Goal: Information Seeking & Learning: Learn about a topic

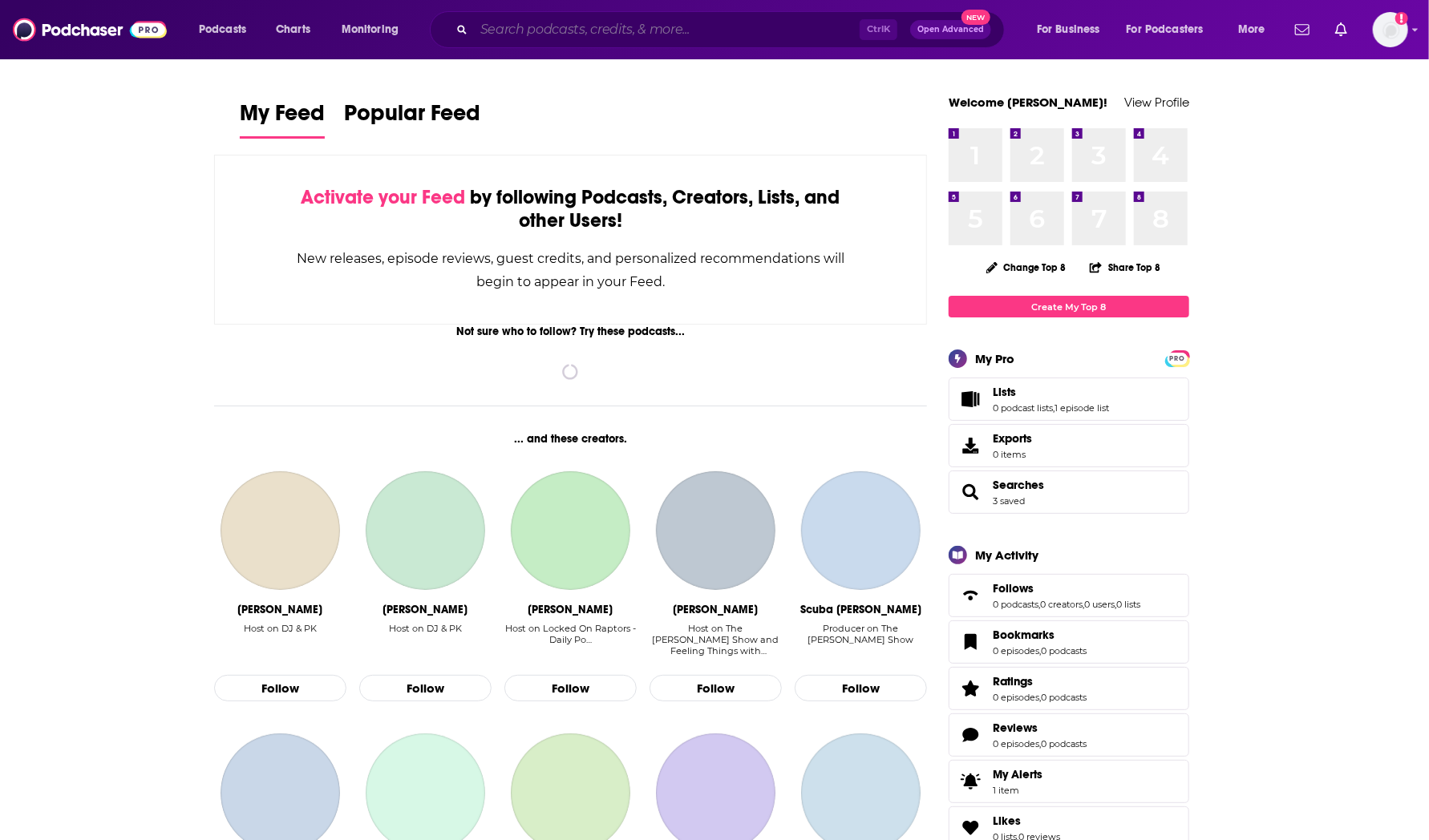
click at [668, 33] on input "Search podcasts, credits, & more..." at bounding box center [666, 29] width 385 height 25
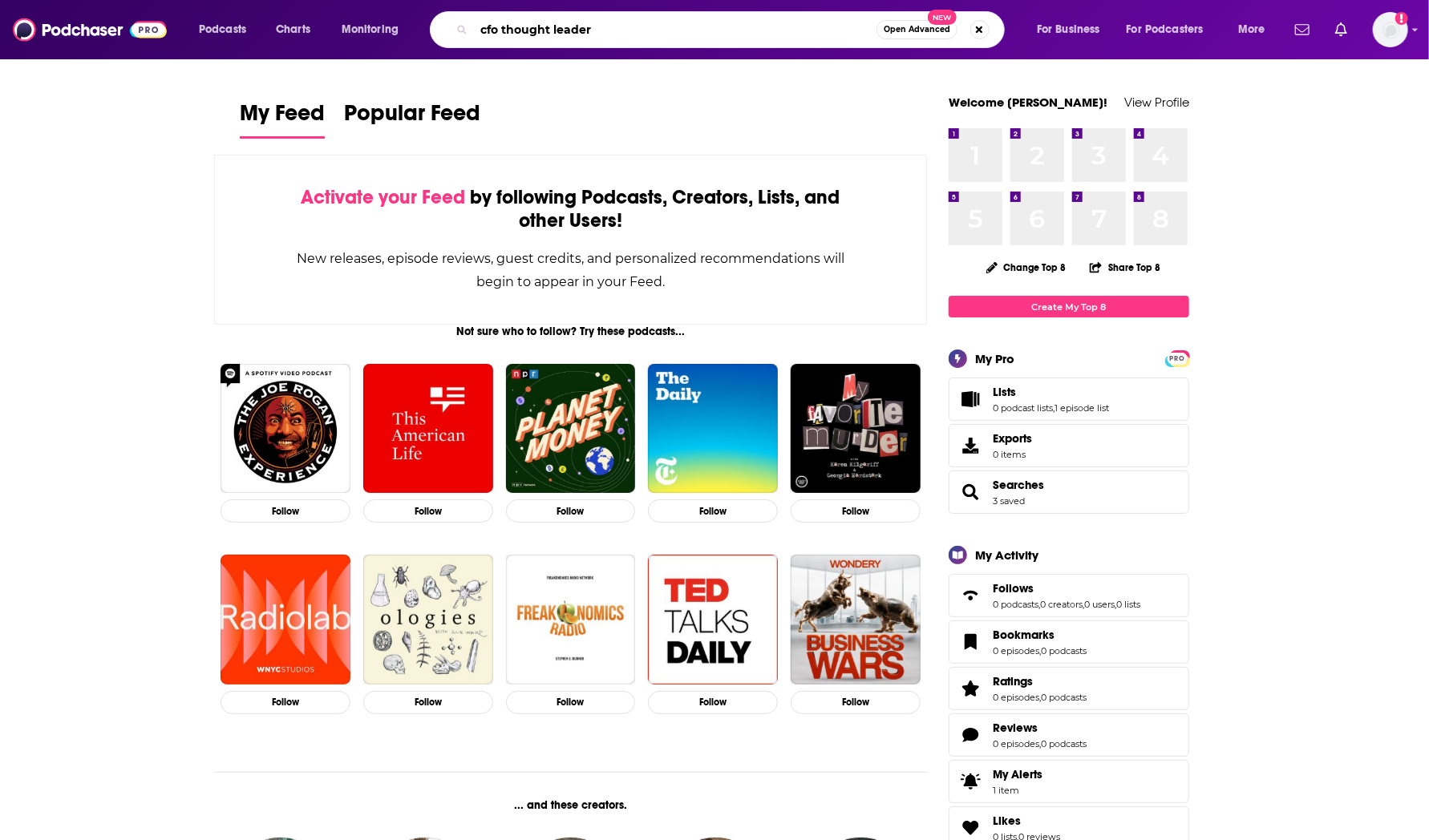
type input "cfo thought leader"
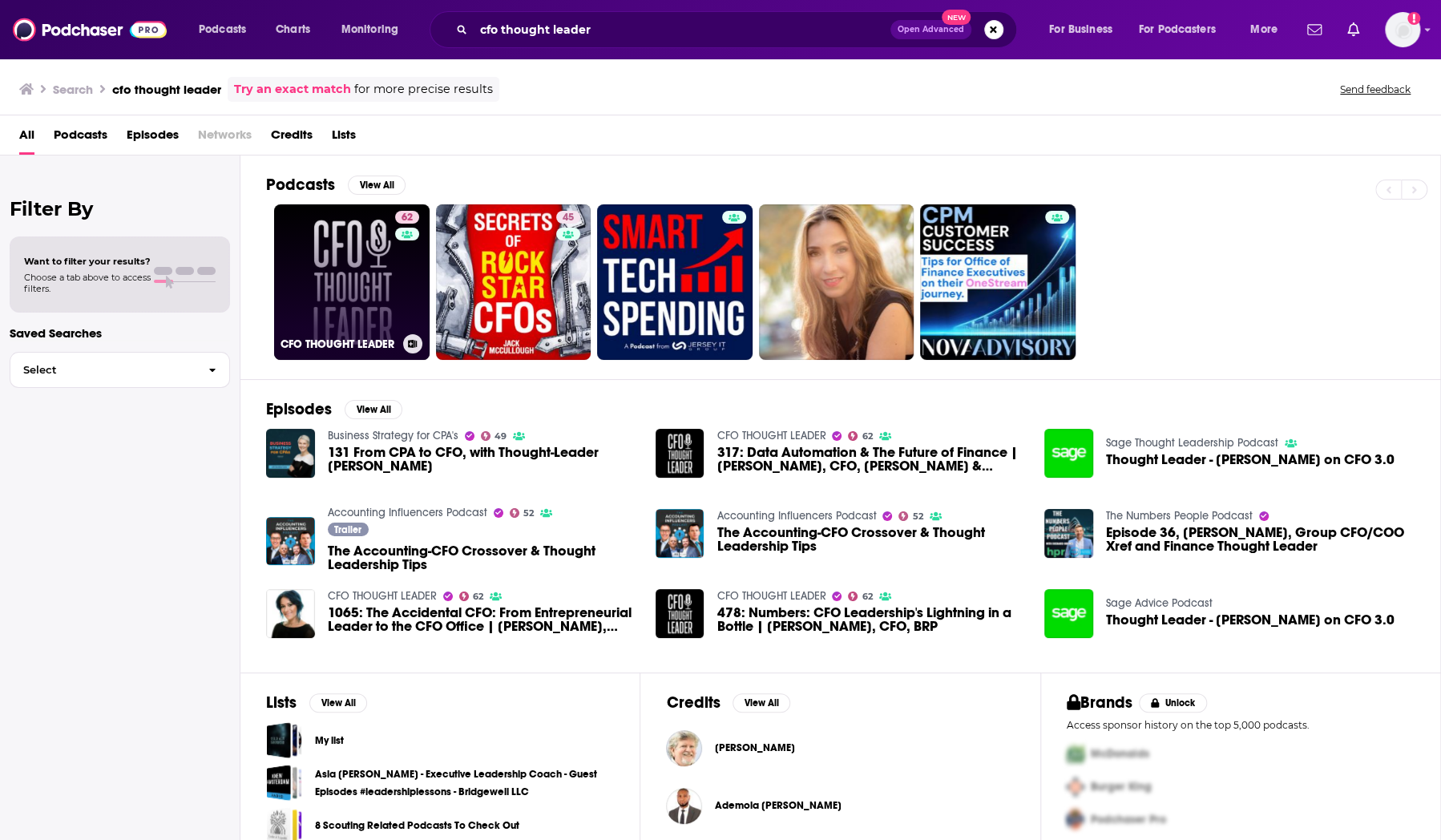
click at [350, 271] on link "62 CFO THOUGHT LEADER" at bounding box center [352, 282] width 155 height 155
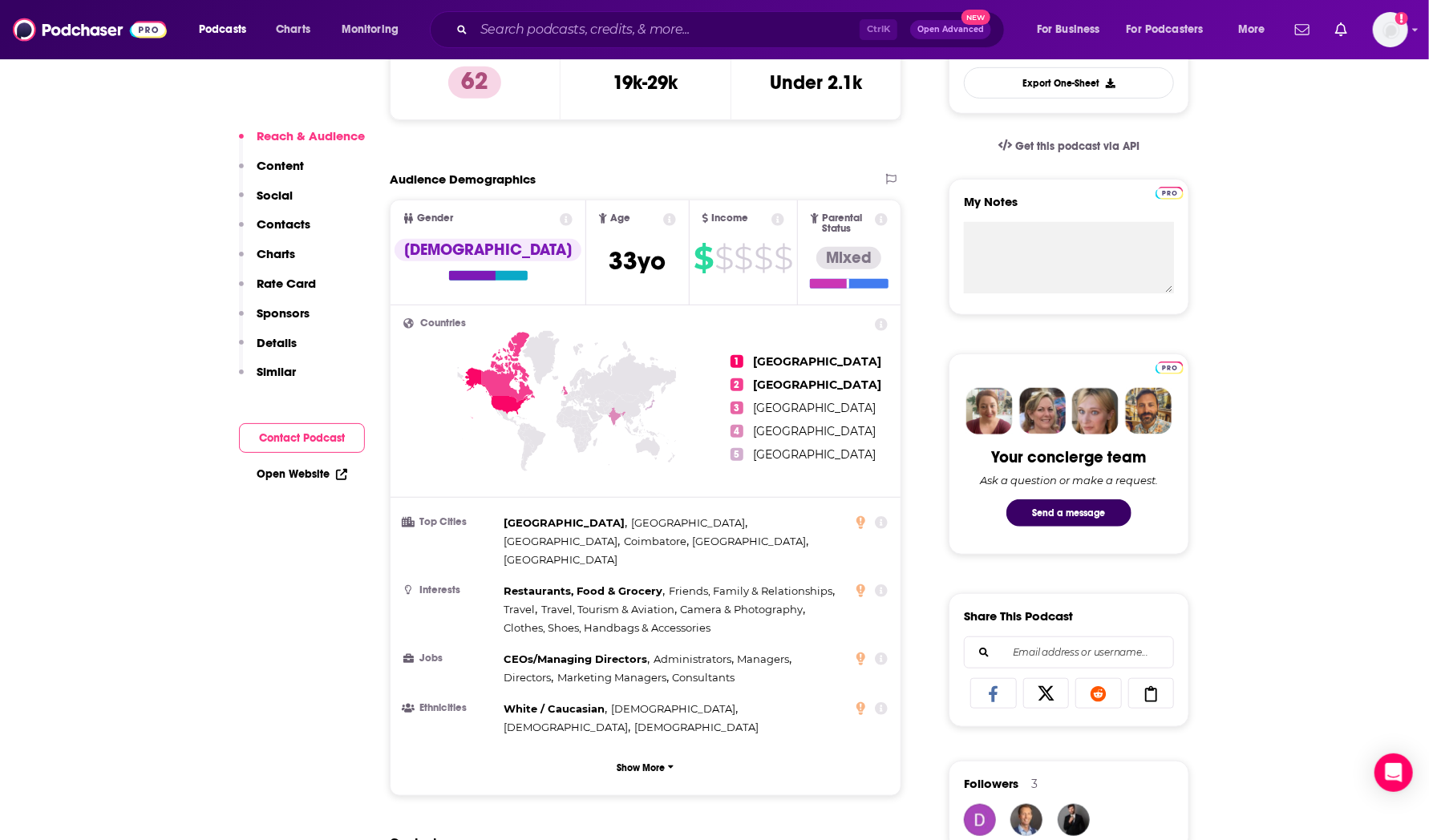
scroll to position [471, 0]
click at [675, 753] on button "Show More" at bounding box center [645, 767] width 484 height 29
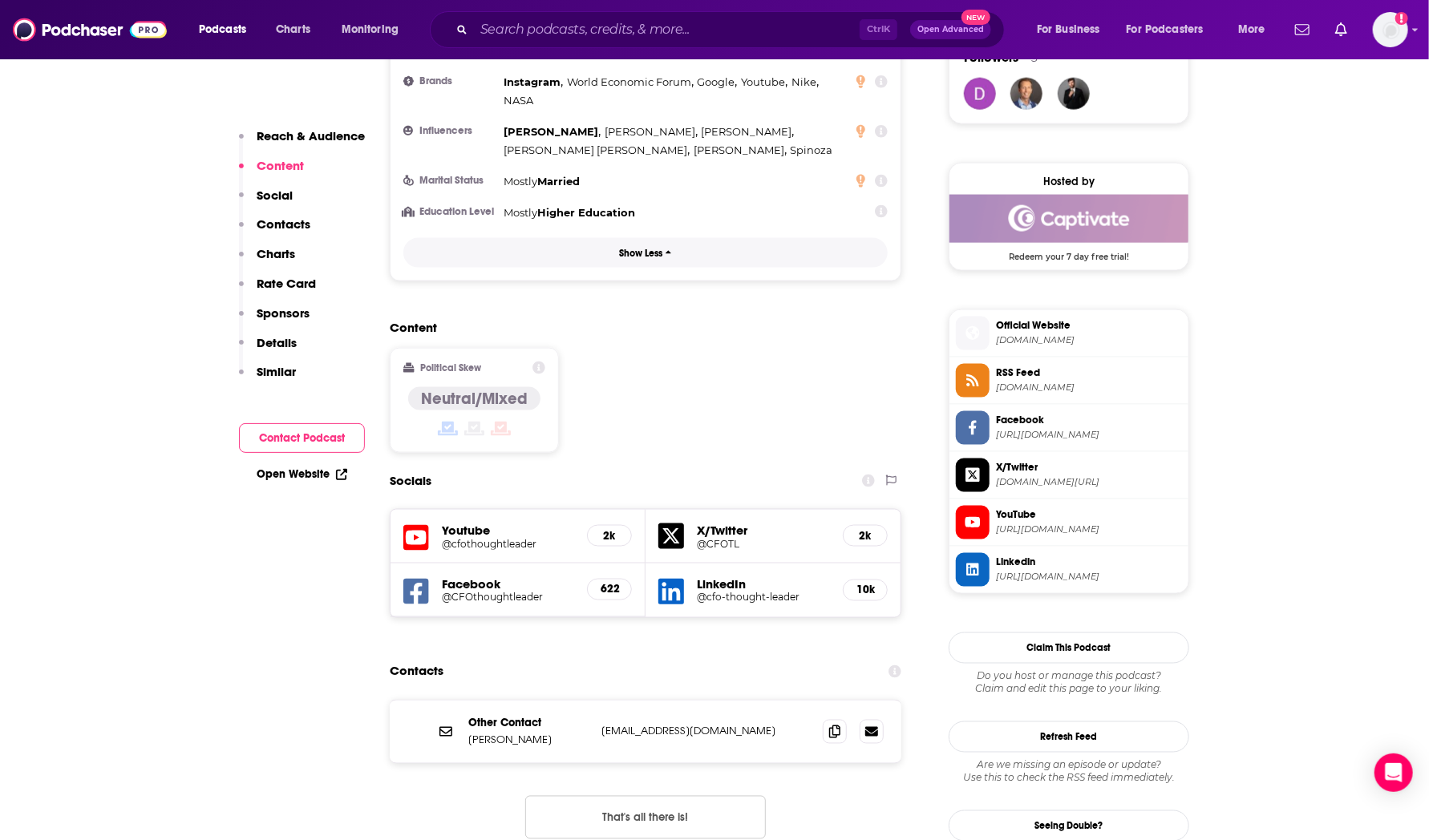
scroll to position [1231, 0]
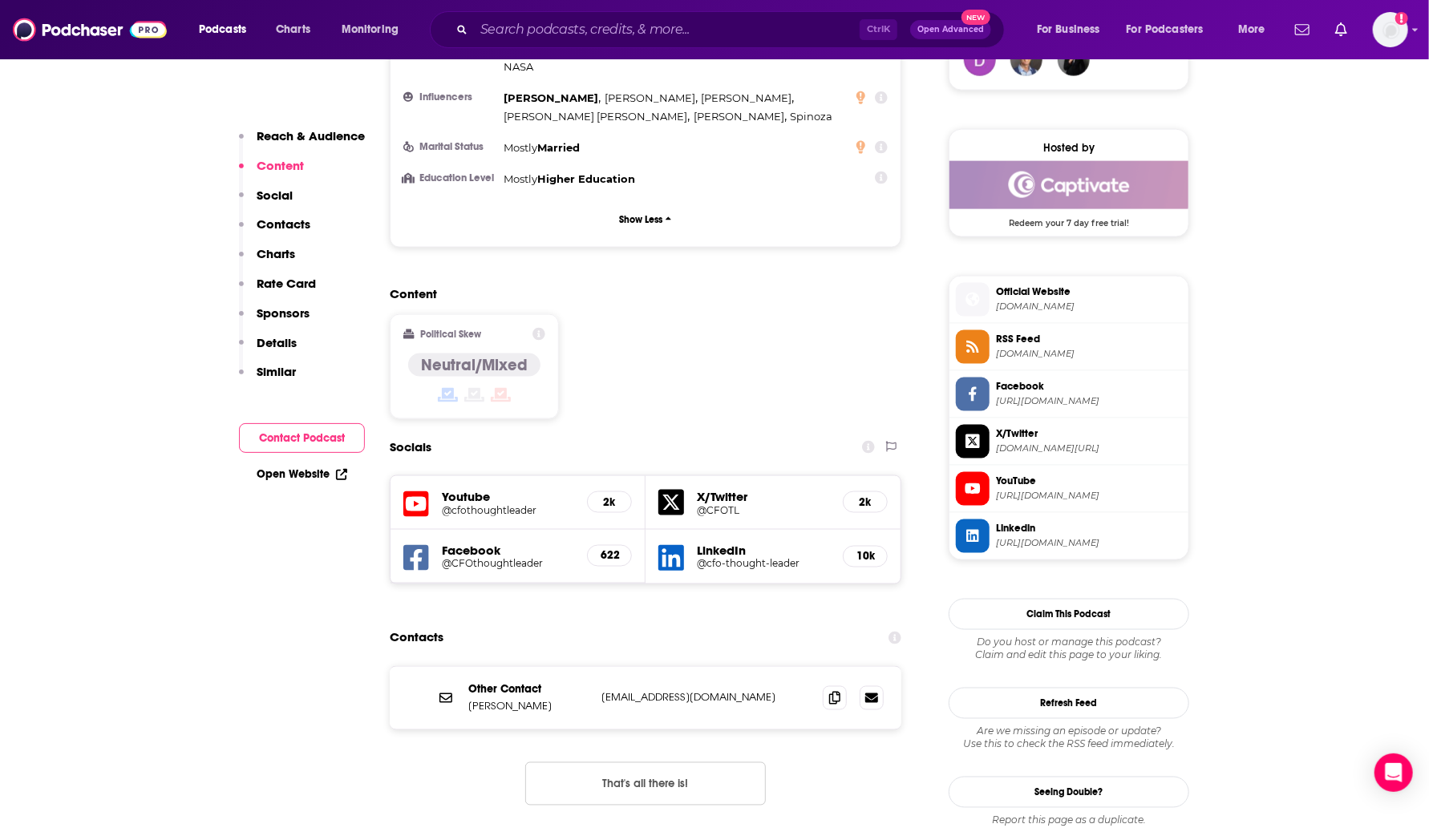
click at [729, 489] on h5 "X/Twitter" at bounding box center [763, 496] width 133 height 16
click at [677, 490] on icon at bounding box center [670, 502] width 25 height 25
